Goal: Information Seeking & Learning: Learn about a topic

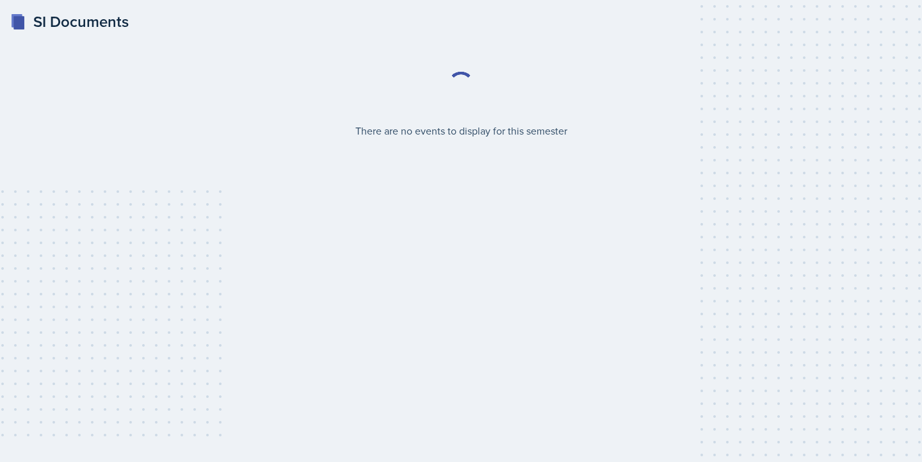
select select "2bed604d-1099-4043-b1bc-2365e8740244"
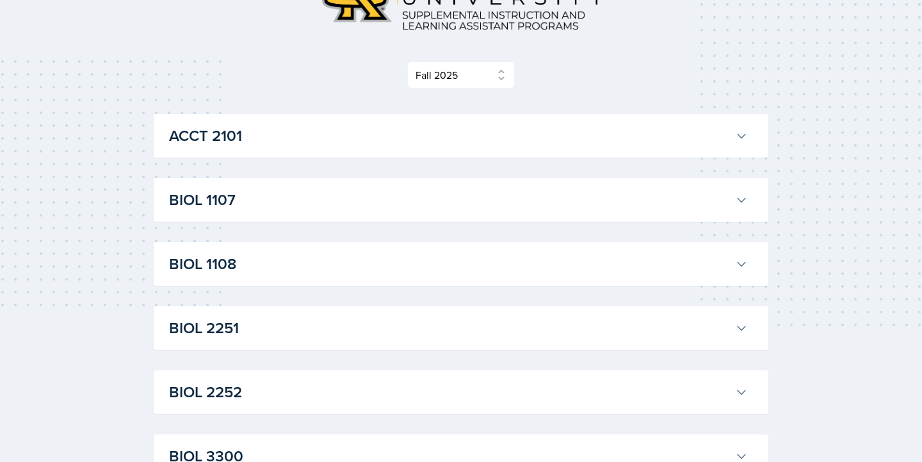
scroll to position [136, 0]
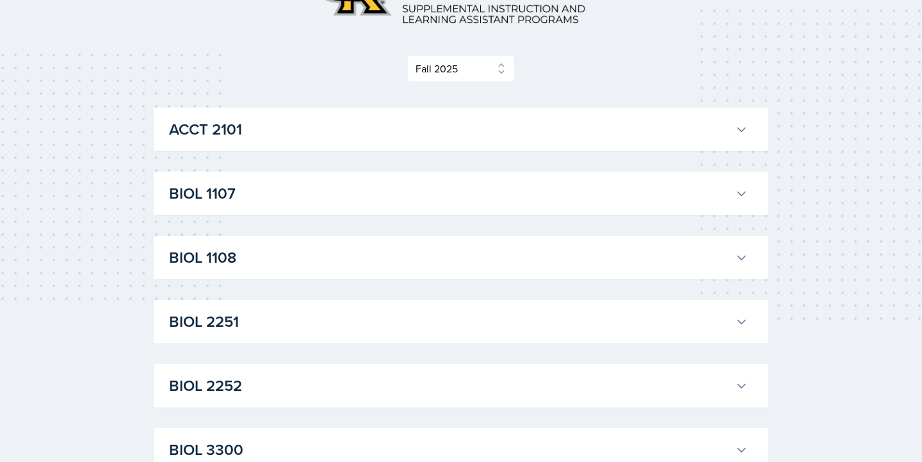
click at [398, 197] on h3 "BIOL 1107" at bounding box center [449, 193] width 561 height 23
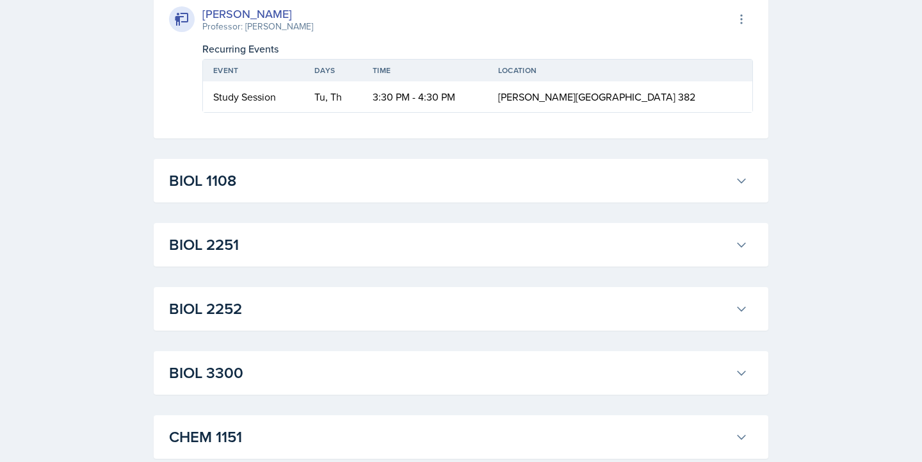
scroll to position [1327, 0]
drag, startPoint x: 163, startPoint y: 161, endPoint x: 704, endPoint y: 284, distance: 555.2
copy div "[PERSON_NAME] Professor: Army [PERSON_NAME] Export to Google Calendar Recurring…"
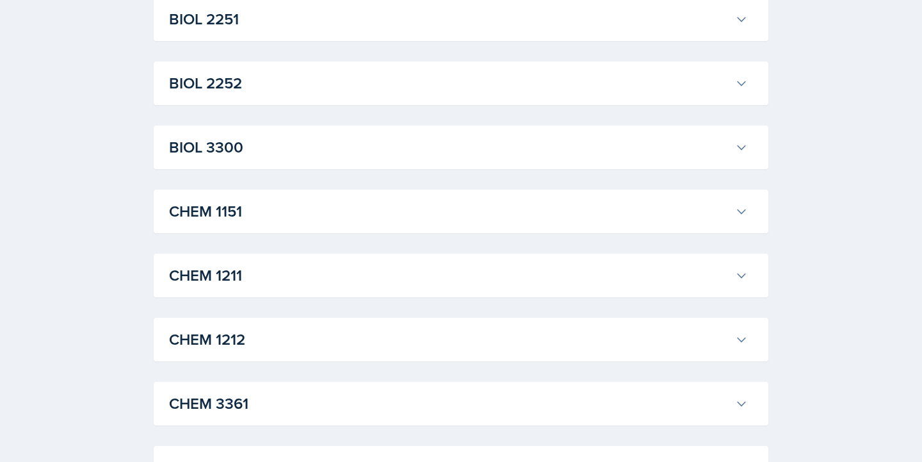
scroll to position [1575, 0]
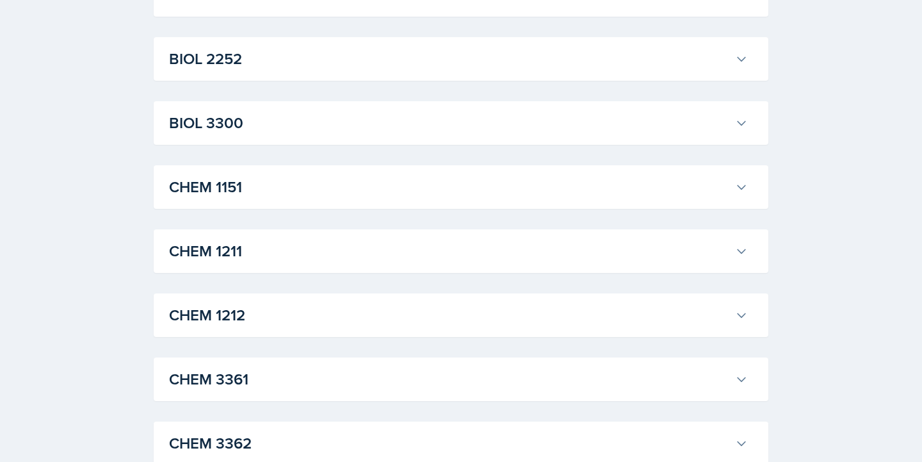
click at [833, 114] on div "SI Documents Select Semester Fall 2025 Summer 2025 Spring 2025 Fall 2024 Summer…" at bounding box center [461, 126] width 922 height 3402
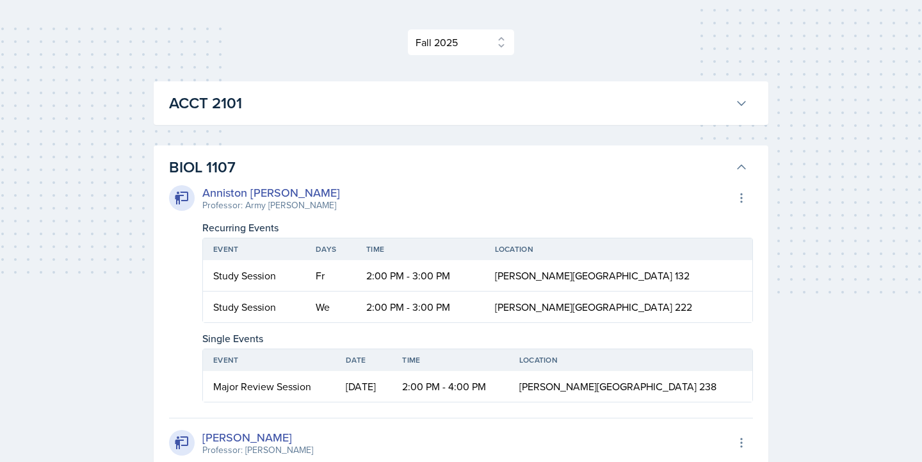
scroll to position [161, 0]
drag, startPoint x: 198, startPoint y: 335, endPoint x: 764, endPoint y: 388, distance: 568.3
copy div "Single Events"
click at [737, 162] on button "BIOL 1107" at bounding box center [458, 168] width 584 height 28
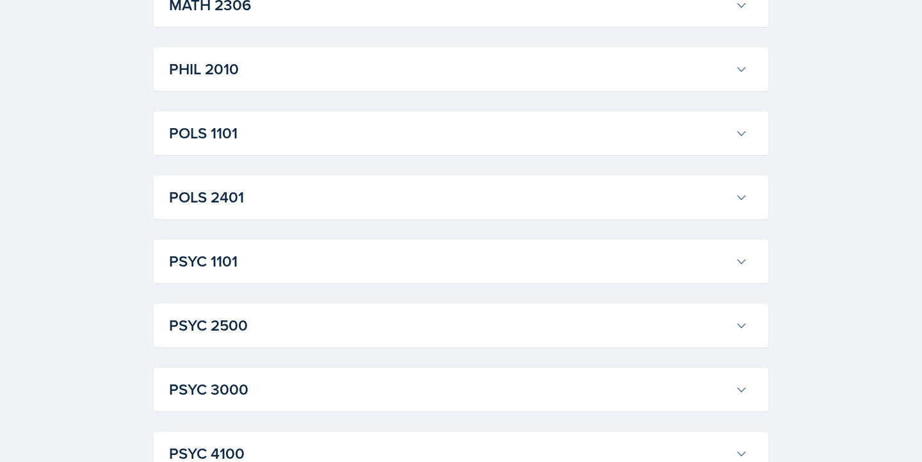
scroll to position [1670, 0]
click at [653, 127] on h3 "POLS 1101" at bounding box center [449, 131] width 561 height 23
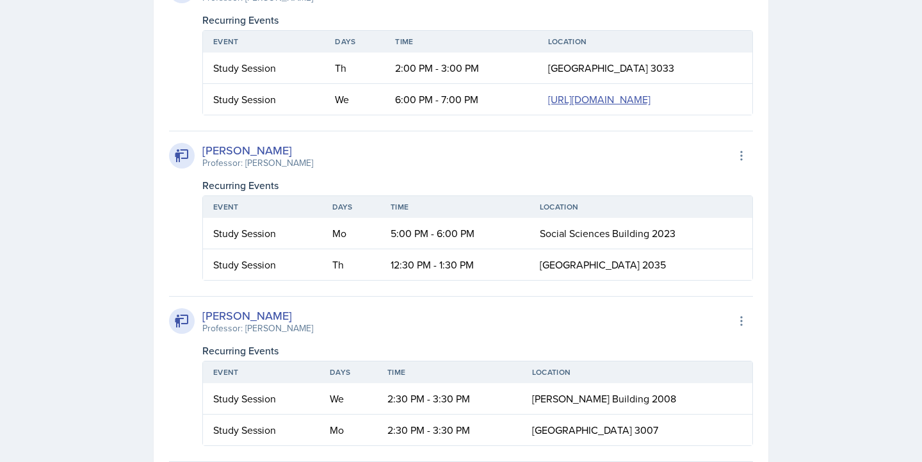
scroll to position [2183, 0]
drag, startPoint x: 193, startPoint y: 107, endPoint x: 820, endPoint y: 298, distance: 655.2
copy div "Recurring Events Event Days Time Location Study Session Th 2:00 PM - 3:00 PM So…"
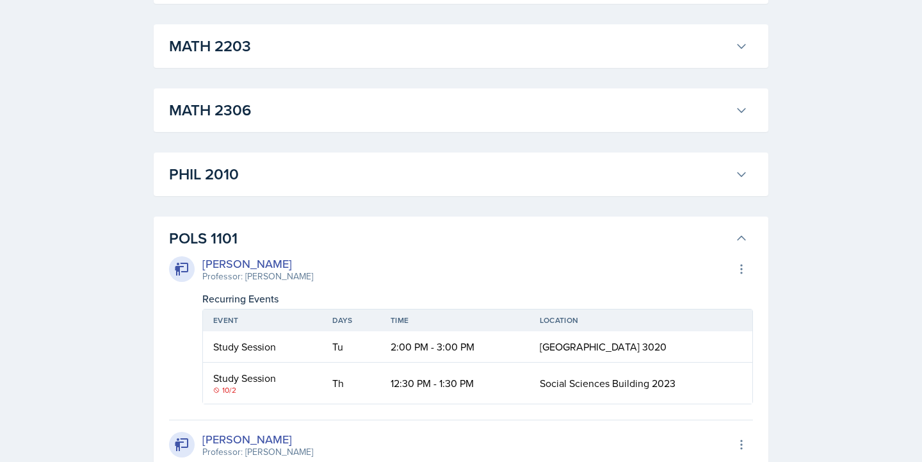
scroll to position [1726, 0]
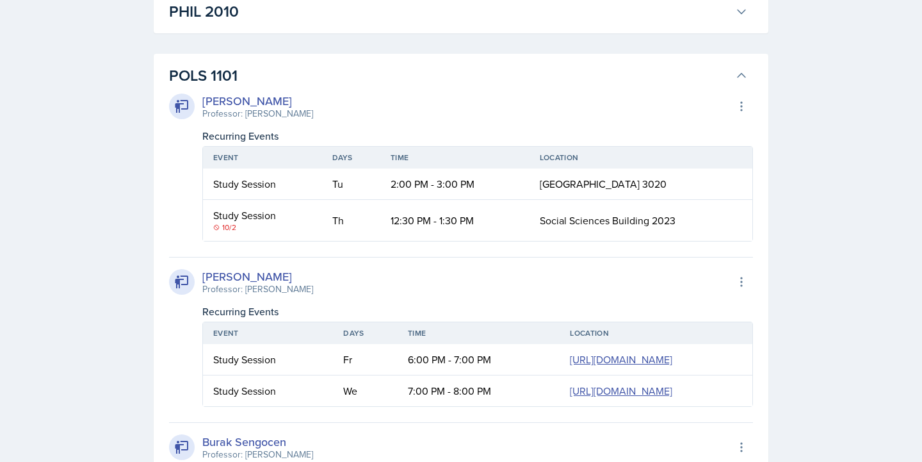
click at [737, 72] on icon at bounding box center [741, 75] width 13 height 13
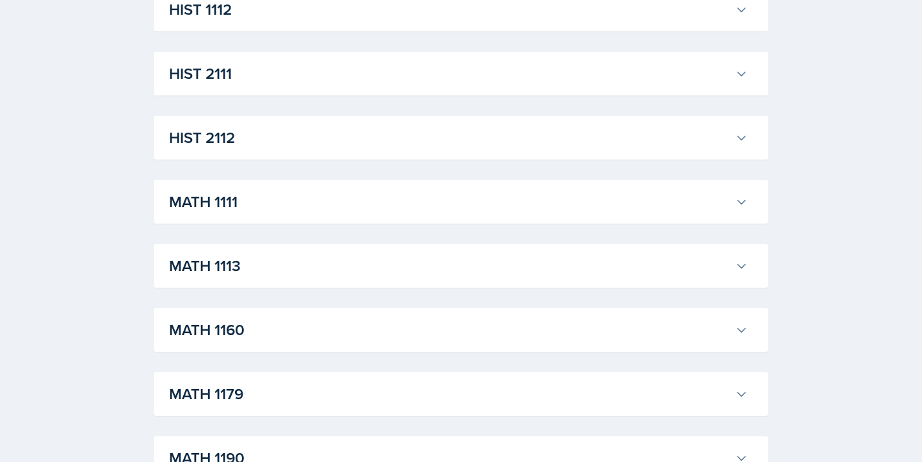
scroll to position [1024, 0]
click at [579, 202] on h3 "MATH 1111" at bounding box center [449, 201] width 561 height 23
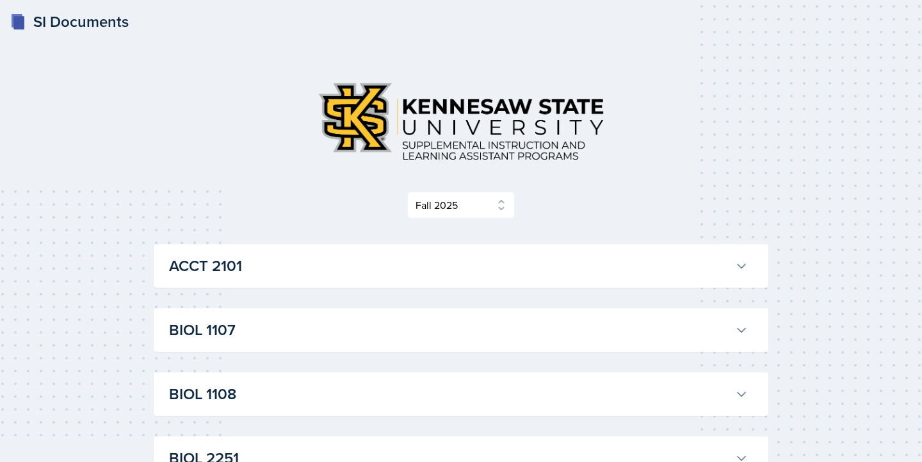
scroll to position [0, 0]
